Goal: Information Seeking & Learning: Understand process/instructions

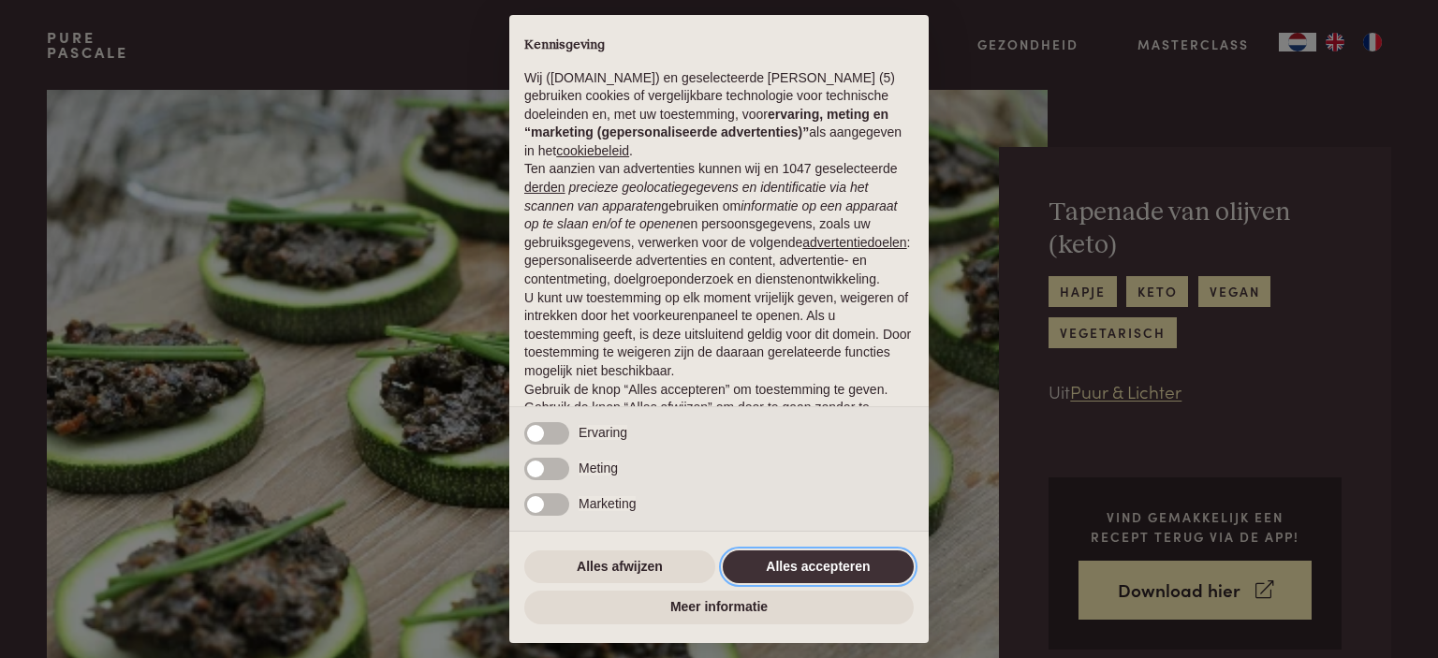
click at [887, 582] on button "Alles accepteren" at bounding box center [818, 567] width 191 height 34
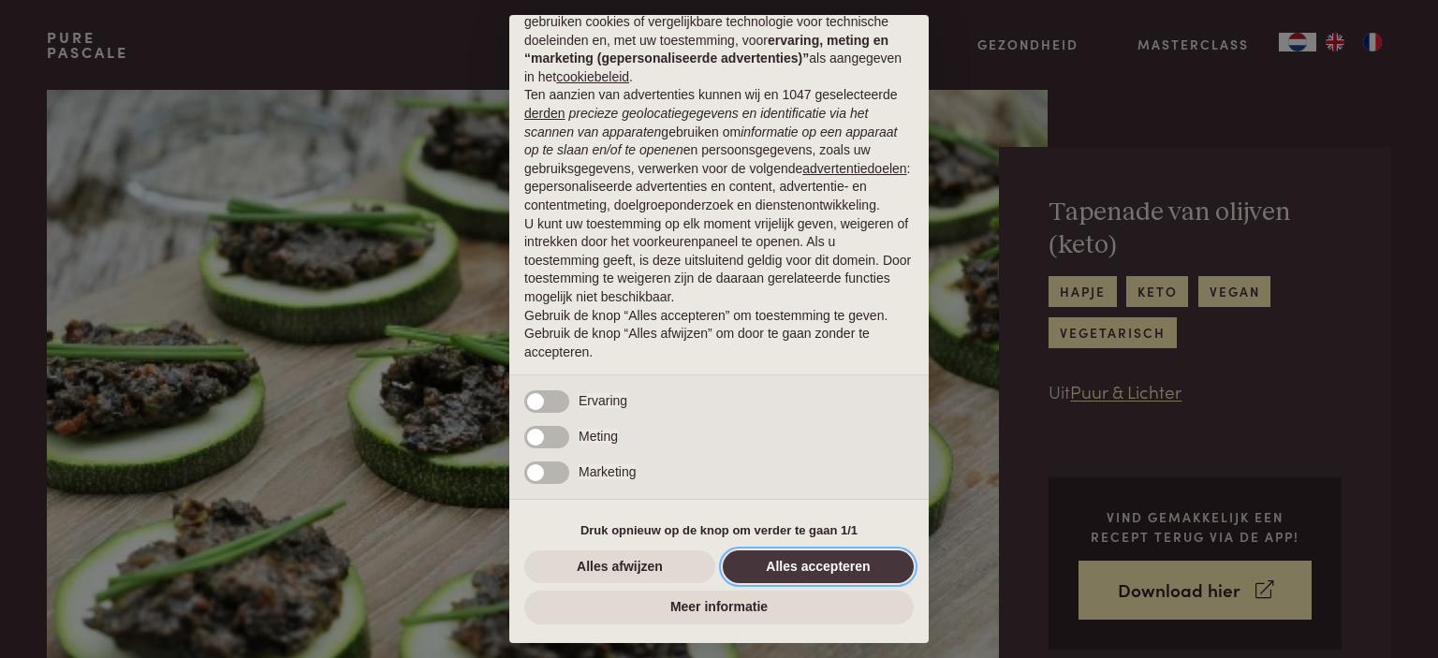
click at [876, 567] on button "Alles accepteren" at bounding box center [818, 567] width 191 height 34
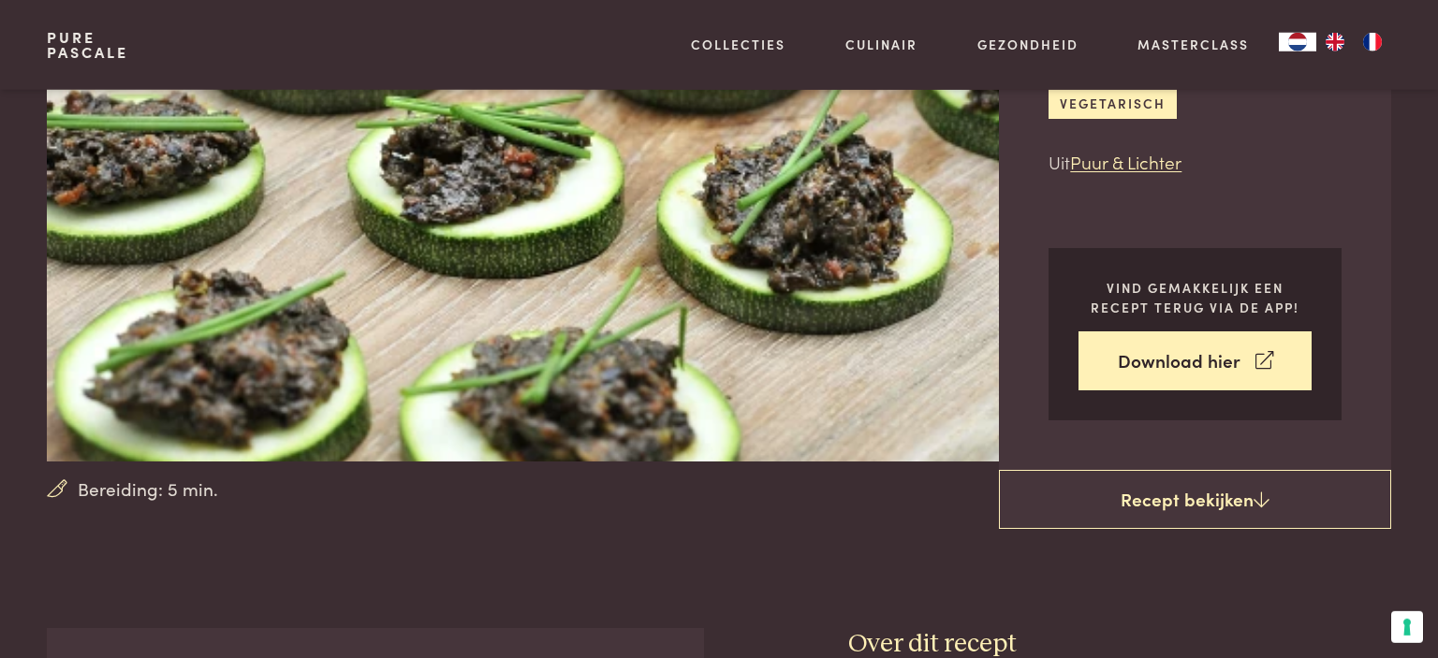
scroll to position [263, 0]
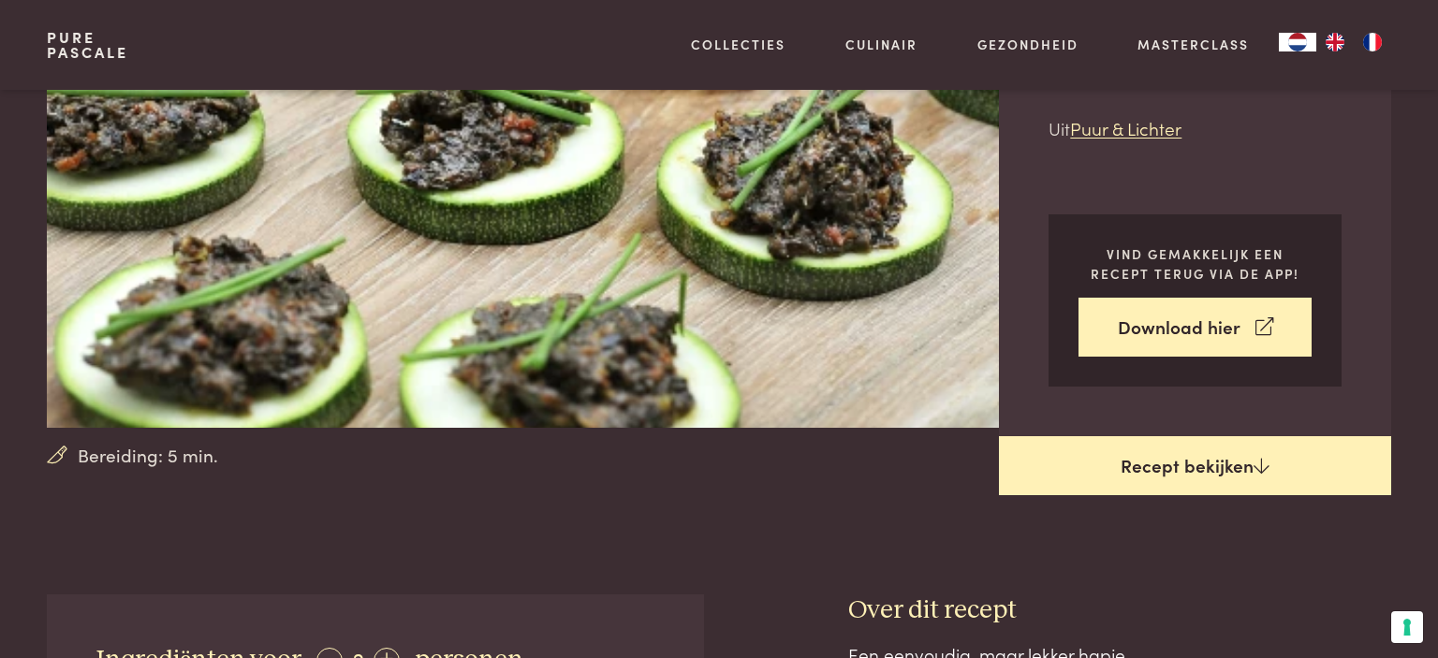
click at [1190, 482] on link "Recept bekijken" at bounding box center [1195, 466] width 392 height 60
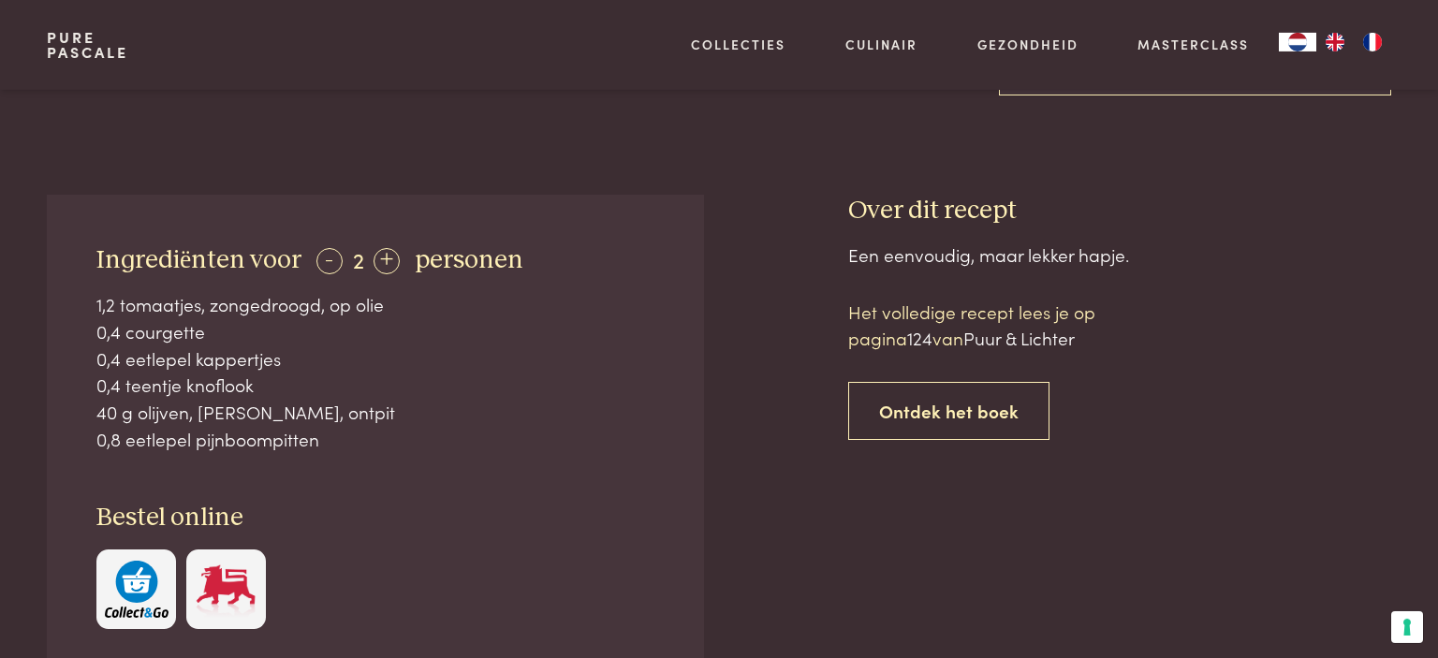
scroll to position [691, 0]
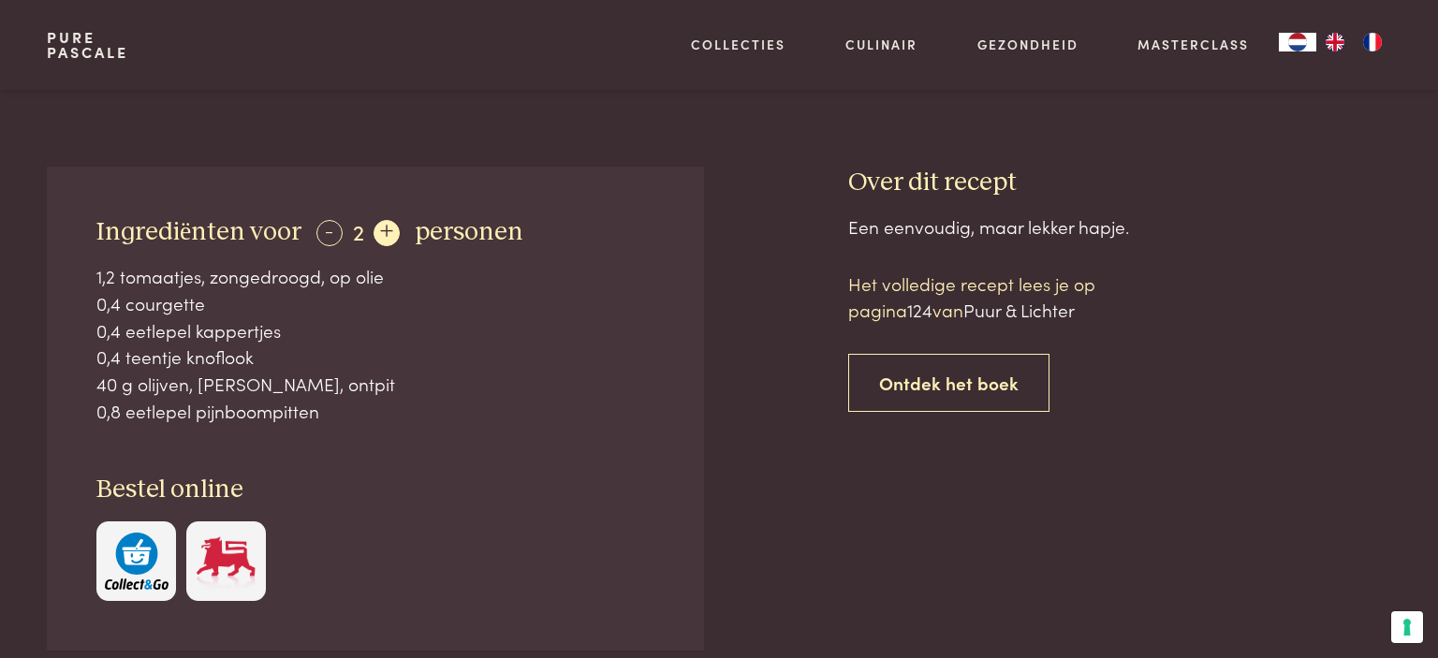
click at [378, 227] on div "+" at bounding box center [387, 233] width 26 height 26
click at [378, 227] on div "+" at bounding box center [388, 233] width 26 height 26
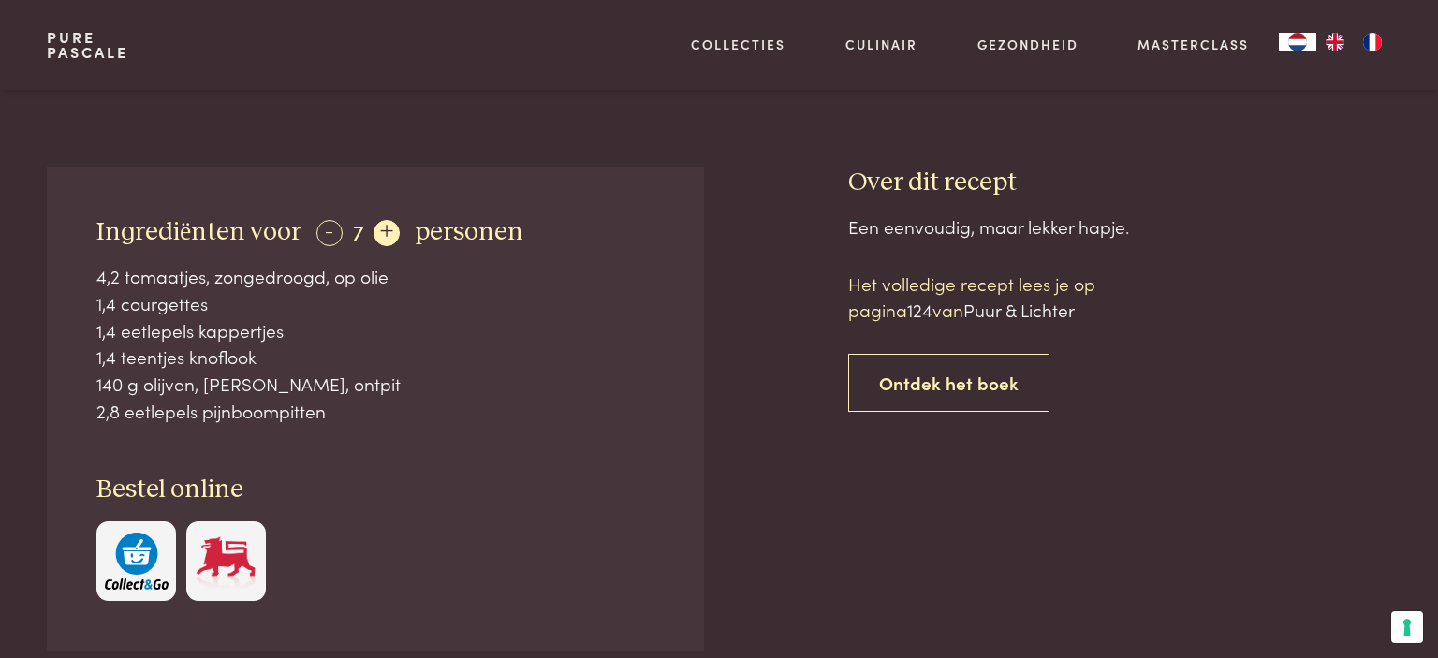
click at [378, 227] on div "+" at bounding box center [387, 233] width 26 height 26
click at [378, 227] on div "+" at bounding box center [388, 233] width 26 height 26
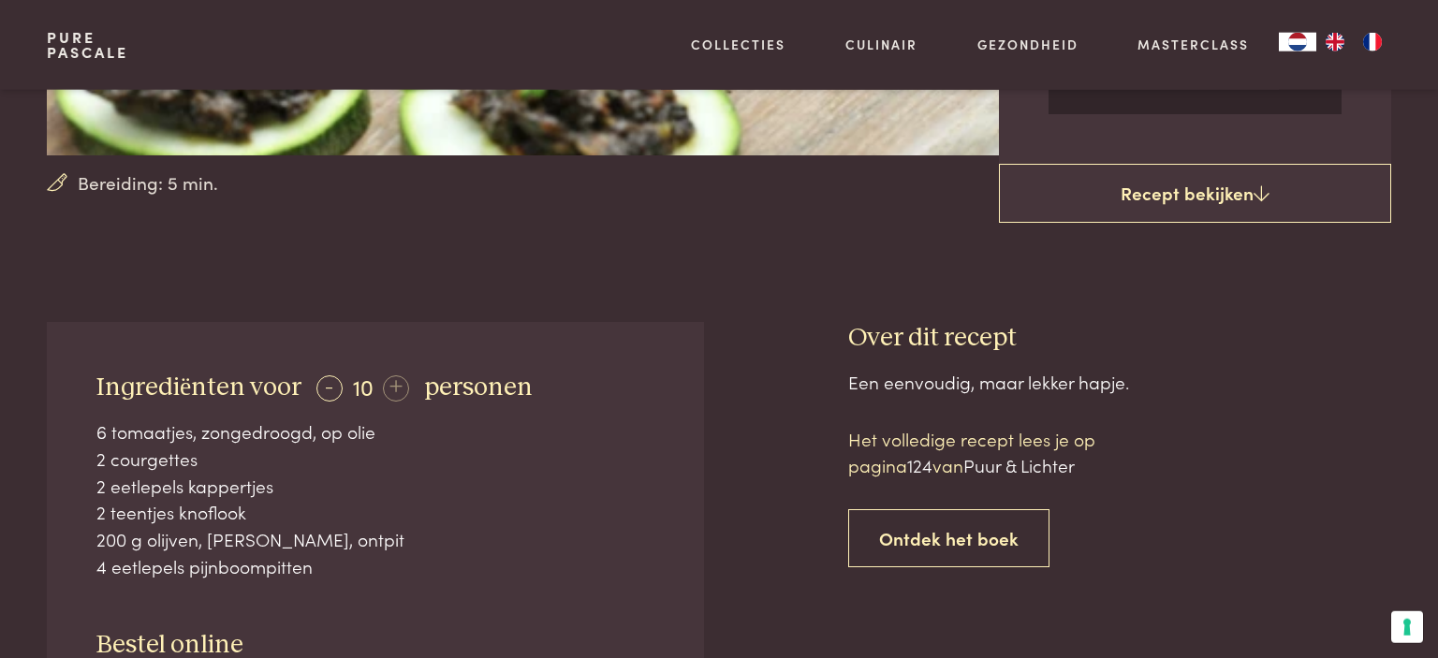
scroll to position [526, 0]
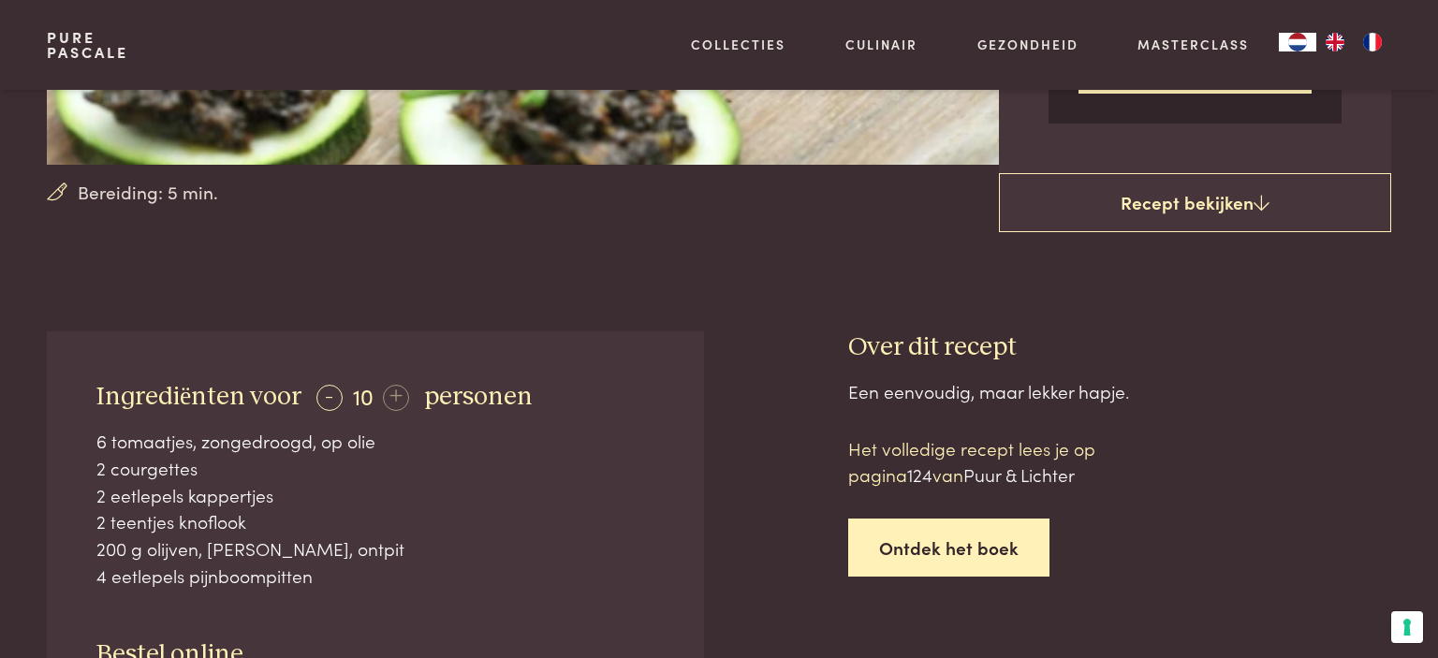
click at [943, 560] on link "Ontdek het boek" at bounding box center [948, 548] width 201 height 59
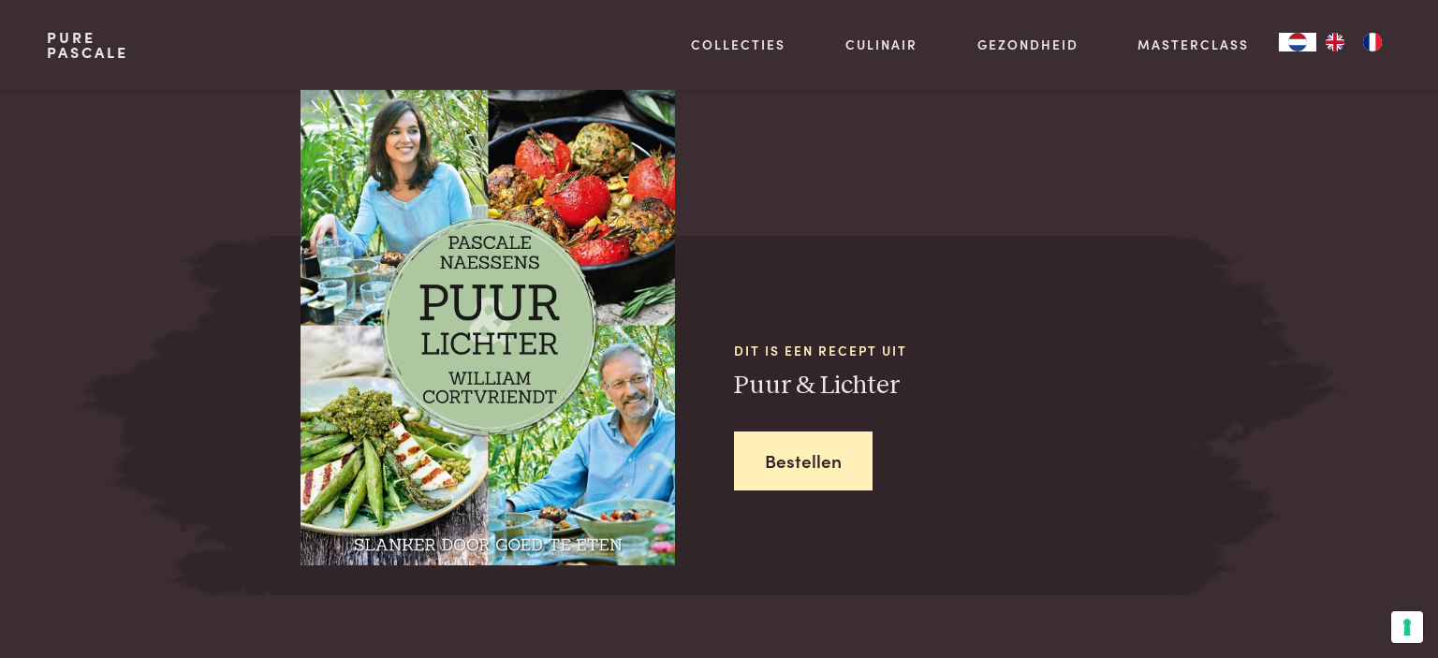
scroll to position [1665, 0]
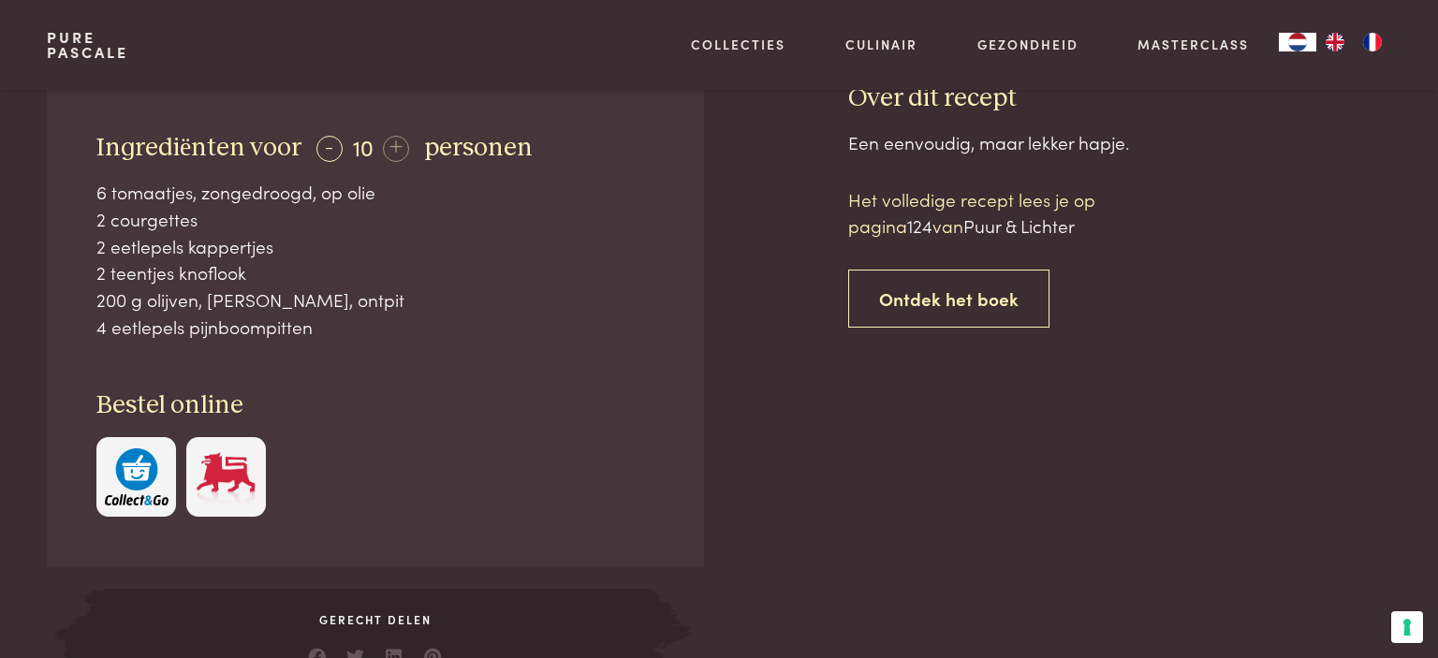
scroll to position [643, 0]
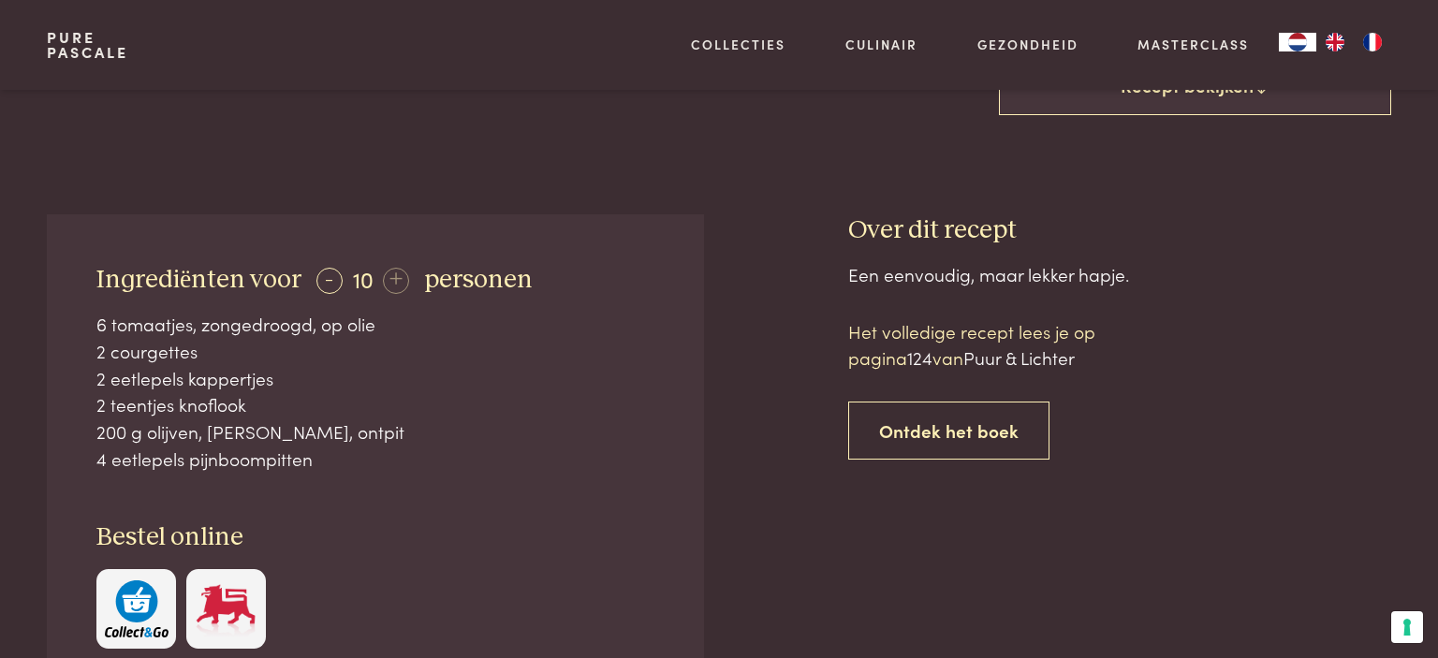
click at [942, 545] on div "Een eenvoudig, maar lekker hapje. Het volledige recept lees je op pagina 124 va…" at bounding box center [1119, 543] width 543 height 564
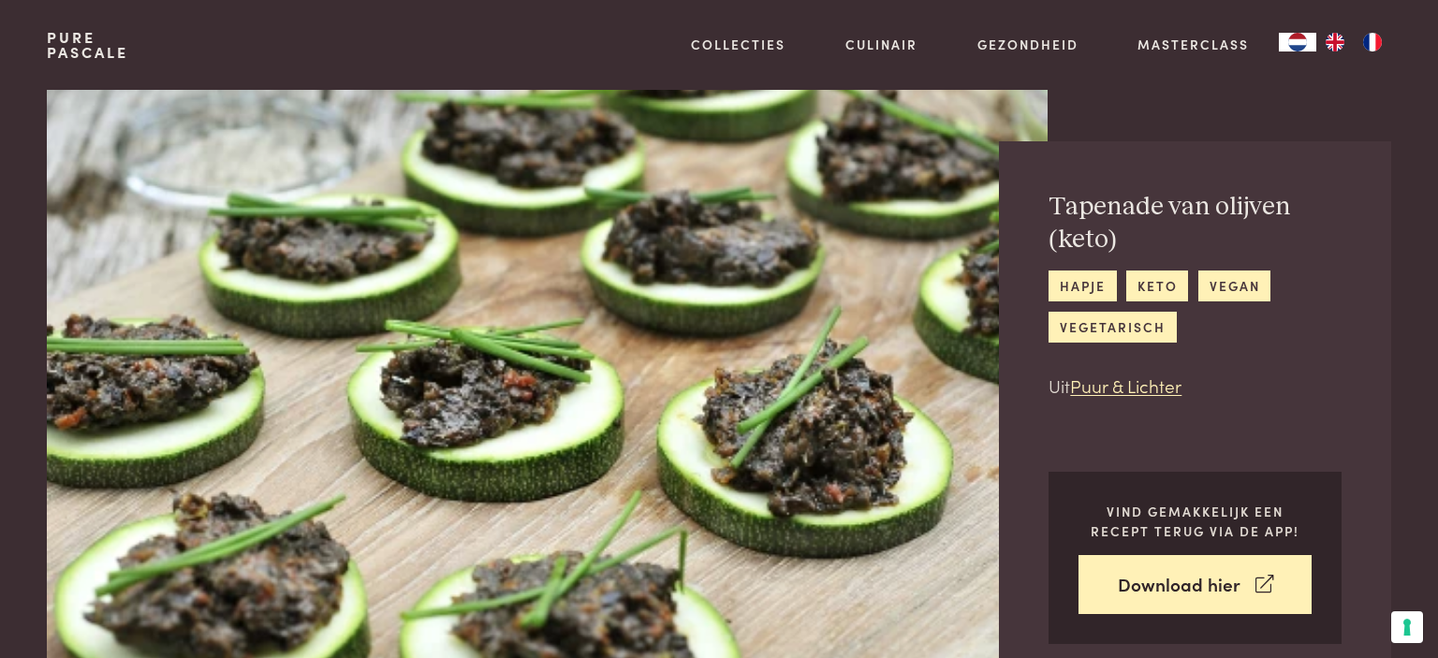
scroll to position [0, 0]
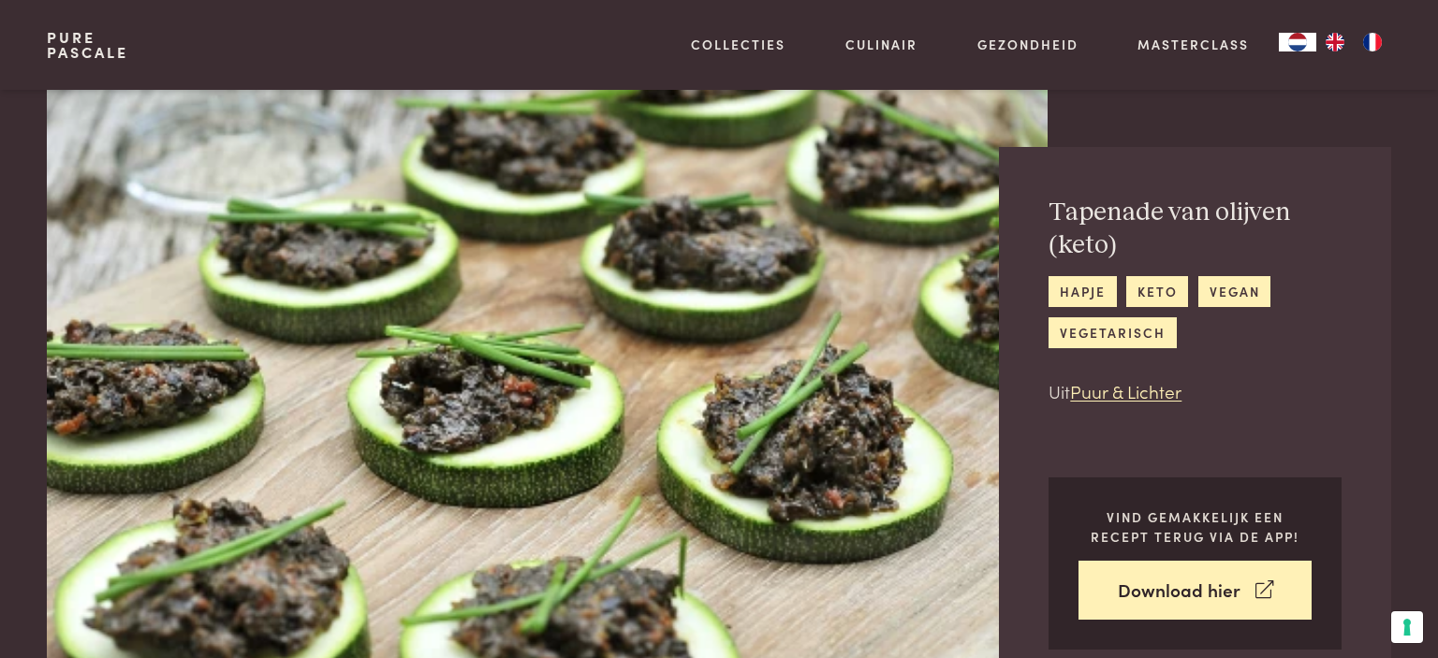
scroll to position [1665, 0]
